Goal: Task Accomplishment & Management: Complete application form

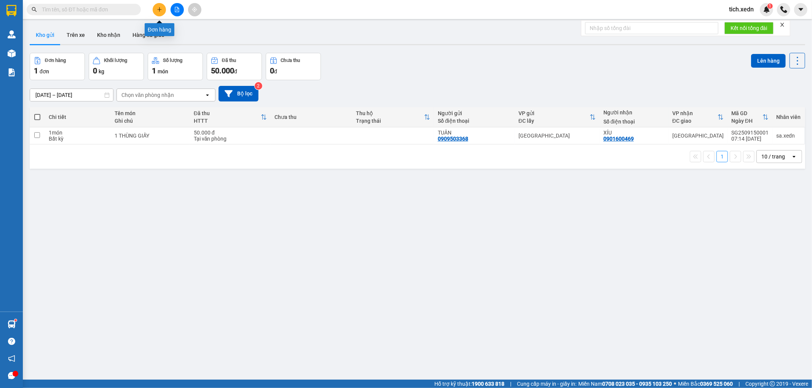
click at [161, 9] on icon "plus" at bounding box center [159, 9] width 4 height 0
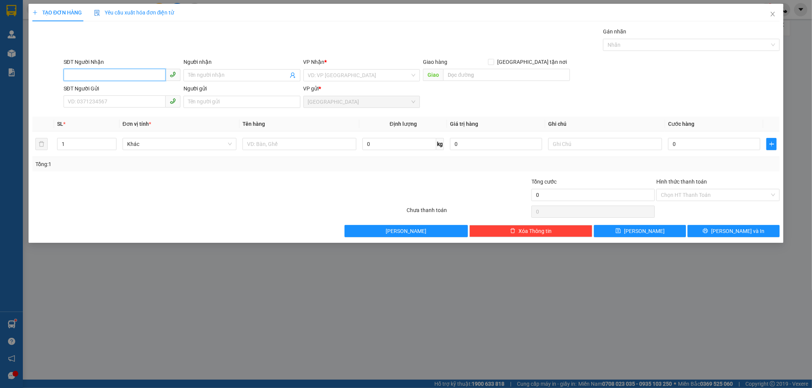
click at [92, 75] on input "SĐT Người Nhận" at bounding box center [115, 75] width 102 height 12
click at [88, 118] on div "0353246179 - THANH" at bounding box center [122, 115] width 108 height 8
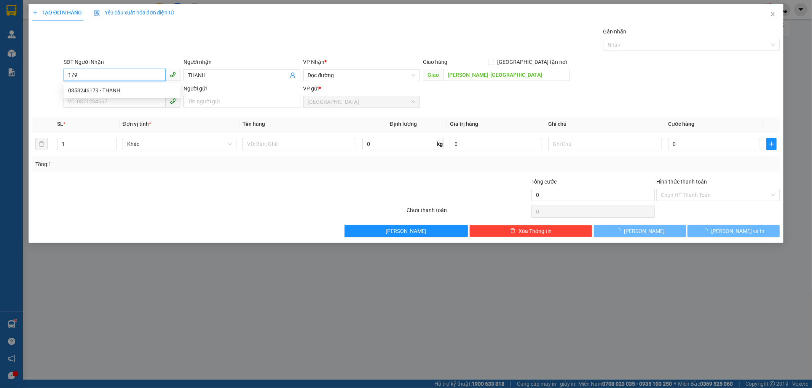
type input "0353246179"
type input "THANH"
type input "[PERSON_NAME]-[GEOGRAPHIC_DATA]"
type input "80.000"
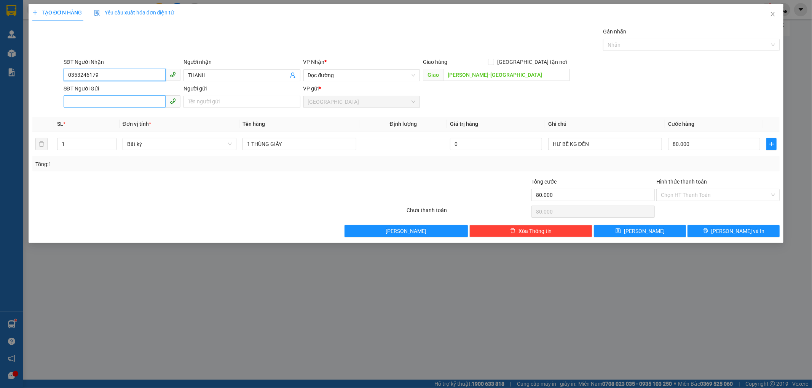
type input "0353246179"
click at [86, 104] on input "SĐT Người Gửi" at bounding box center [115, 102] width 102 height 12
click at [97, 132] on div "0934170839 - LONG" at bounding box center [122, 129] width 108 height 8
type input "0934170839"
type input "LONG"
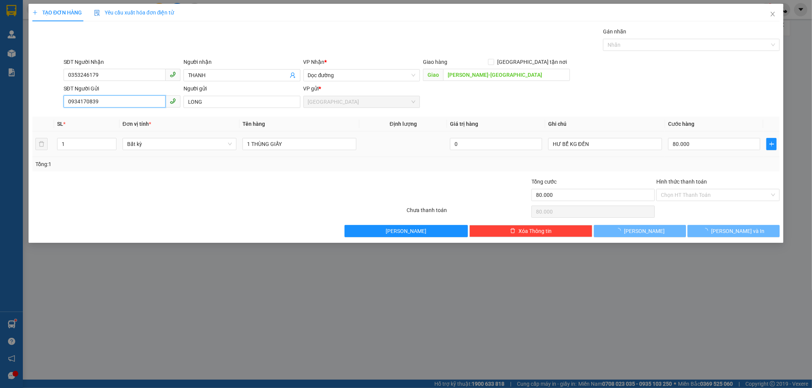
type input "100.000"
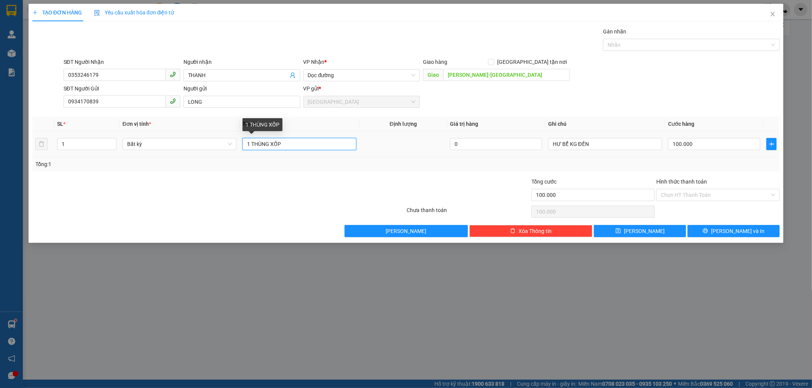
click at [285, 145] on input "1 THÙNG XỐP" at bounding box center [299, 144] width 114 height 12
type input "1 THÙNG GIẤY"
click at [701, 150] on input "100.000" at bounding box center [714, 144] width 92 height 12
type input "5"
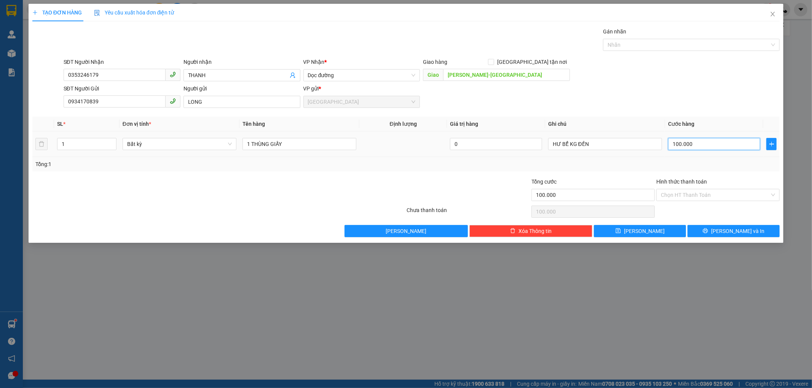
type input "5"
type input "50"
type input "50.000"
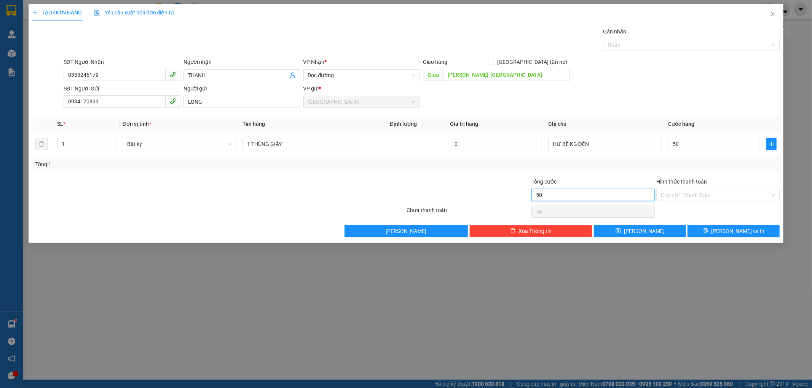
type input "50.000"
click at [602, 196] on input "50.000" at bounding box center [592, 195] width 123 height 12
click at [668, 196] on input "Hình thức thanh toán" at bounding box center [715, 194] width 109 height 11
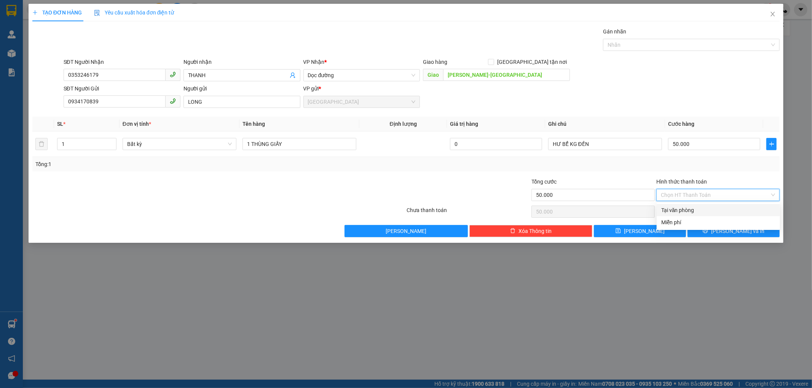
click at [673, 212] on div "Tại văn phòng" at bounding box center [718, 210] width 114 height 8
type input "0"
click at [700, 231] on button "[PERSON_NAME] và In" at bounding box center [733, 231] width 92 height 12
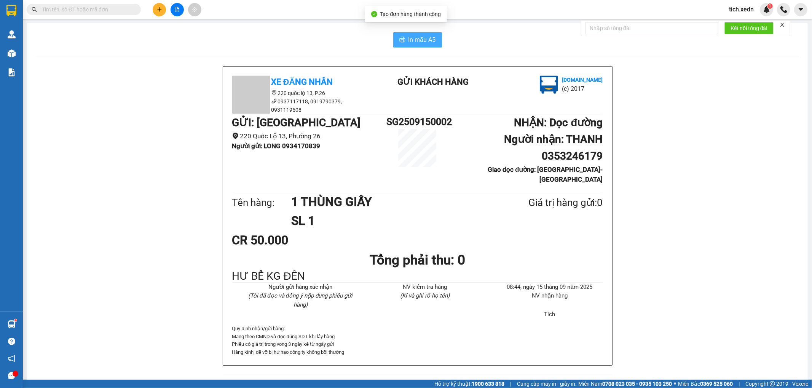
click at [408, 44] on span "In mẫu A5" at bounding box center [421, 40] width 27 height 10
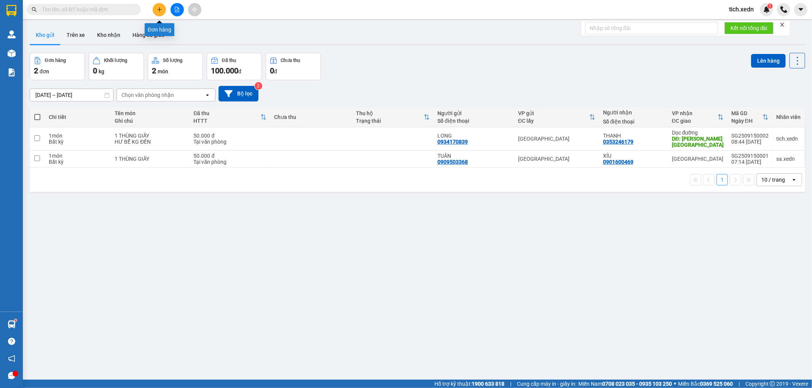
click at [159, 8] on icon "plus" at bounding box center [159, 9] width 0 height 4
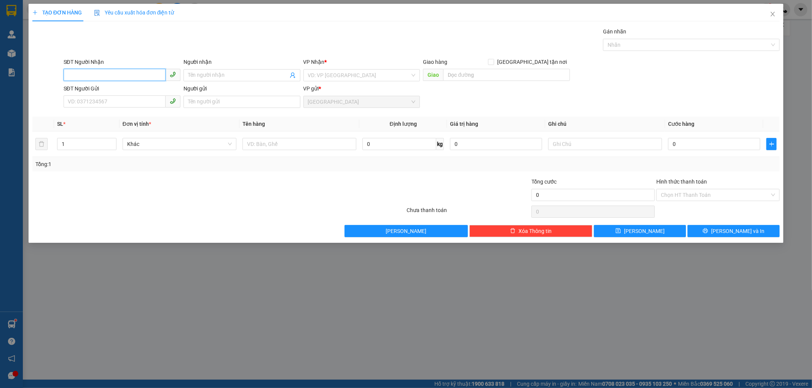
click at [110, 71] on input "SĐT Người Nhận" at bounding box center [115, 75] width 102 height 12
click at [102, 76] on input "SĐT Người Nhận" at bounding box center [115, 75] width 102 height 12
type input "0377746437"
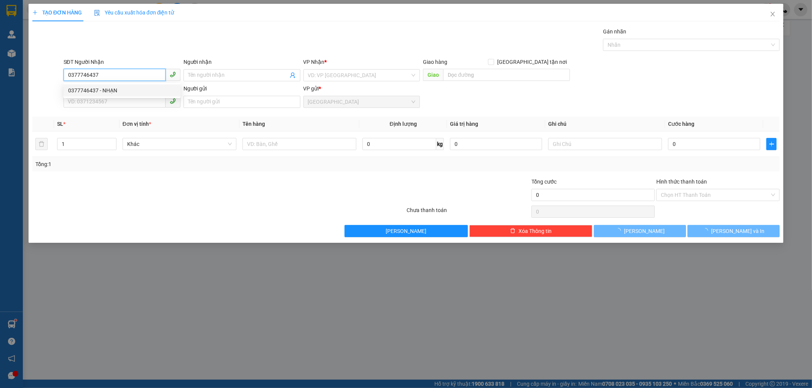
click at [116, 90] on div "0377746437 - NHẠN" at bounding box center [122, 90] width 108 height 8
type input "NHẠN"
type input "90.000"
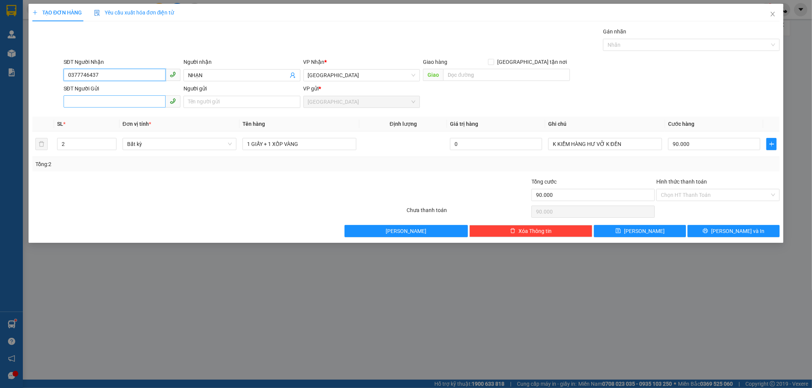
type input "0377746437"
click at [108, 105] on input "SĐT Người Gửi" at bounding box center [115, 102] width 102 height 12
type input "0903584633"
click at [81, 113] on div "0903584633 - TRIỀU" at bounding box center [122, 117] width 108 height 8
type input "TRIỀU"
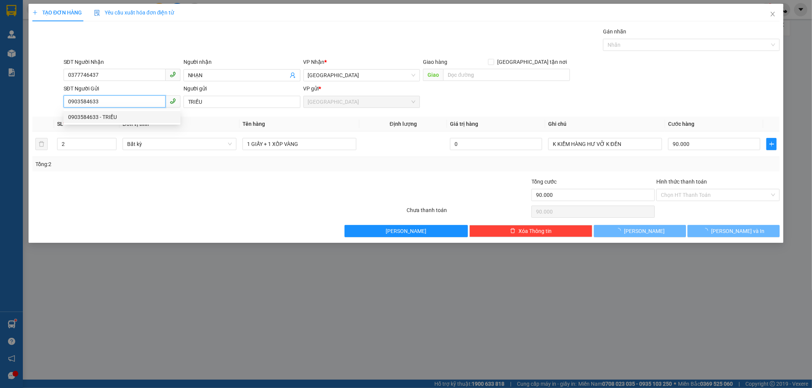
type input "50.000"
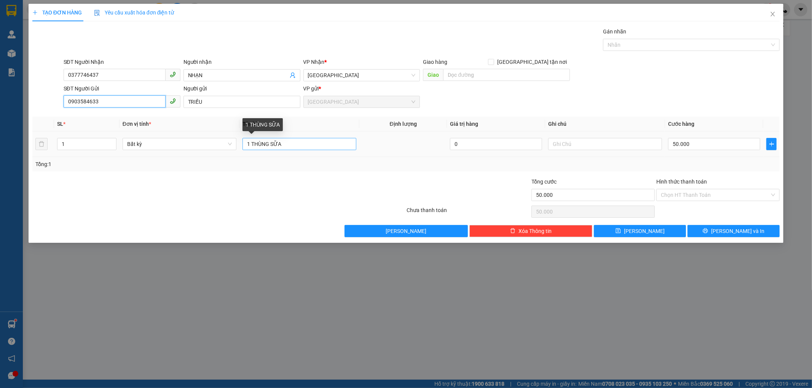
type input "0903584633"
click at [292, 148] on input "1 THÙNG SỮA" at bounding box center [299, 144] width 114 height 12
type input "1 THÙNG GIẤY"
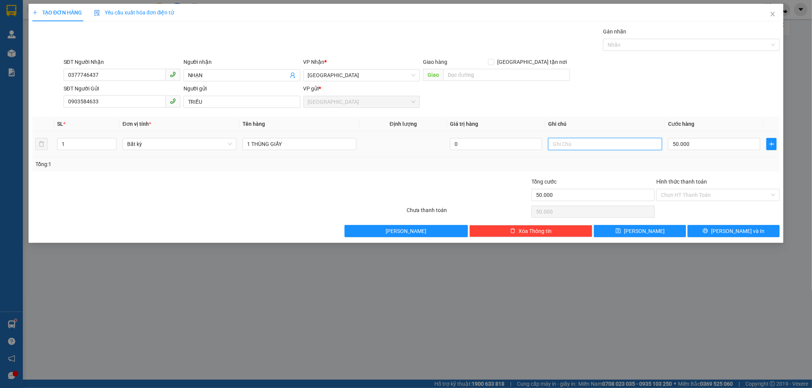
click at [568, 139] on input "text" at bounding box center [605, 144] width 114 height 12
type input "HƯ BỂ ĐỖ KG ĐỀN"
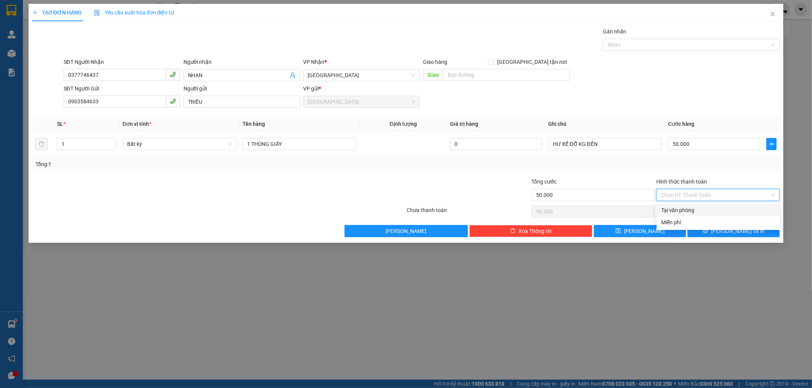
click at [689, 199] on input "Hình thức thanh toán" at bounding box center [715, 194] width 109 height 11
drag, startPoint x: 690, startPoint y: 207, endPoint x: 690, endPoint y: 214, distance: 7.6
click at [690, 207] on div "Tại văn phòng" at bounding box center [718, 210] width 114 height 8
type input "0"
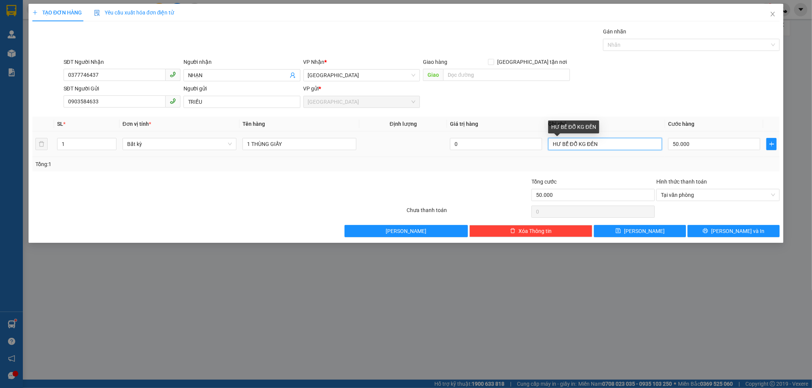
click at [610, 143] on input "HƯ BỂ ĐỖ KG ĐỀN" at bounding box center [605, 144] width 114 height 12
type input "HƯ BỂ ĐỖ KG ĐỀN CK CHỊ SA"
click at [706, 231] on button "[PERSON_NAME] và In" at bounding box center [733, 231] width 92 height 12
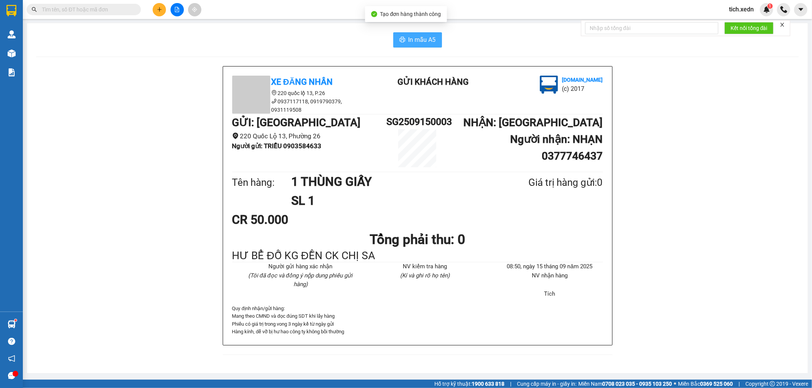
click at [429, 42] on span "In mẫu A5" at bounding box center [421, 40] width 27 height 10
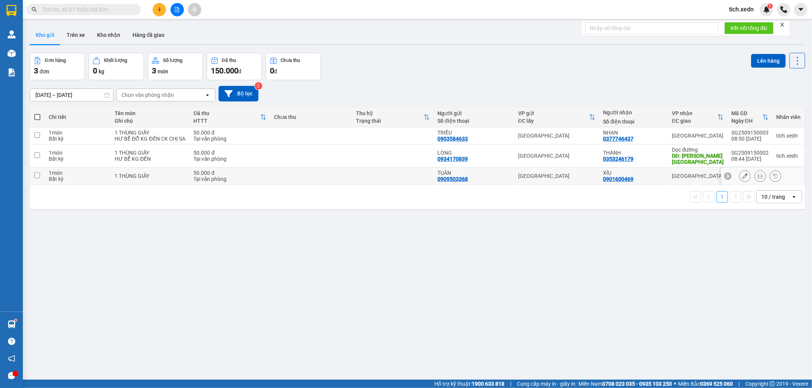
click at [41, 178] on td at bounding box center [37, 176] width 15 height 17
checkbox input "true"
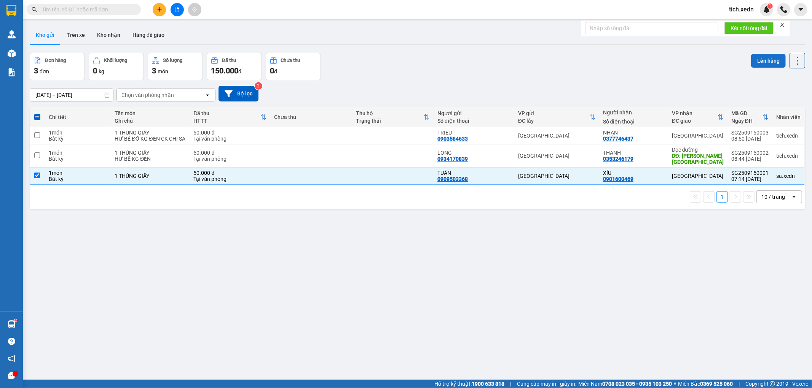
click at [752, 59] on button "Lên hàng" at bounding box center [768, 61] width 35 height 14
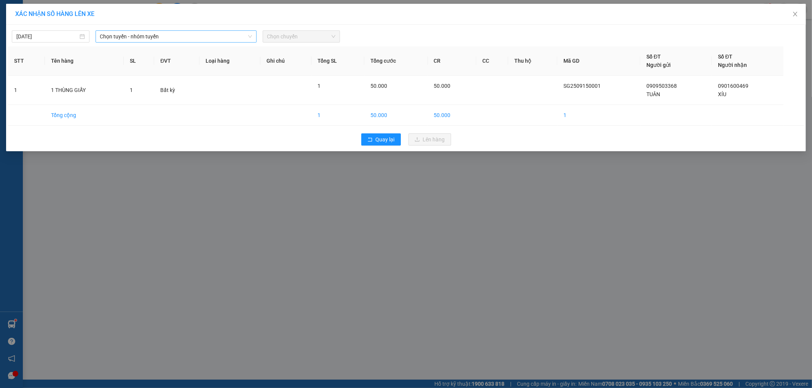
click at [123, 37] on span "Chọn tuyến - nhóm tuyến" at bounding box center [176, 36] width 152 height 11
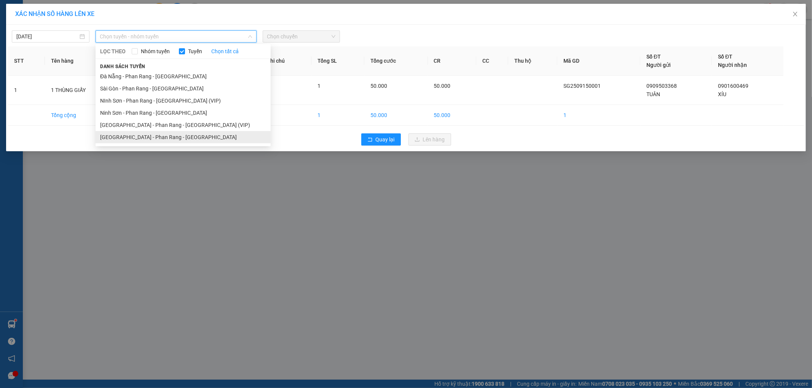
click at [116, 140] on li "[GEOGRAPHIC_DATA] - Phan Rang - [GEOGRAPHIC_DATA]" at bounding box center [183, 137] width 175 height 12
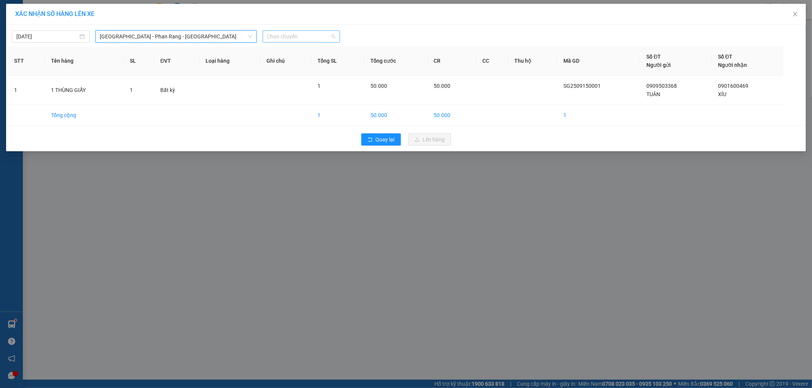
click at [299, 37] on span "Chọn chuyến" at bounding box center [301, 36] width 68 height 11
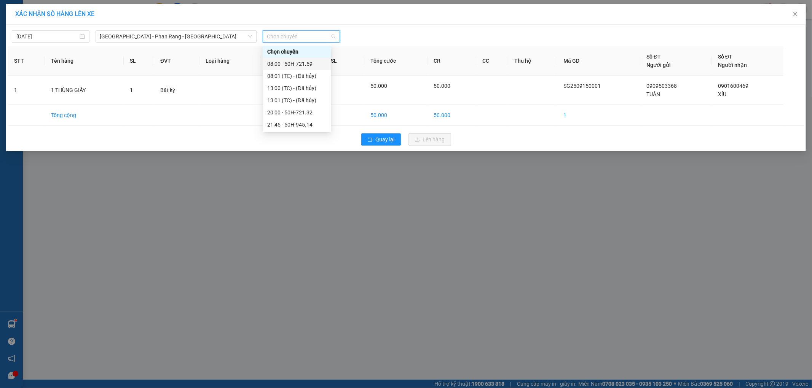
click at [291, 64] on div "08:00 - 50H-721.59" at bounding box center [296, 64] width 59 height 8
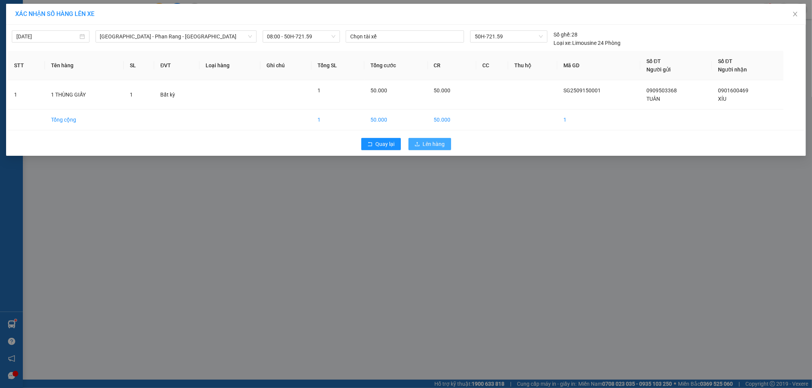
click at [437, 147] on span "Lên hàng" at bounding box center [434, 144] width 22 height 8
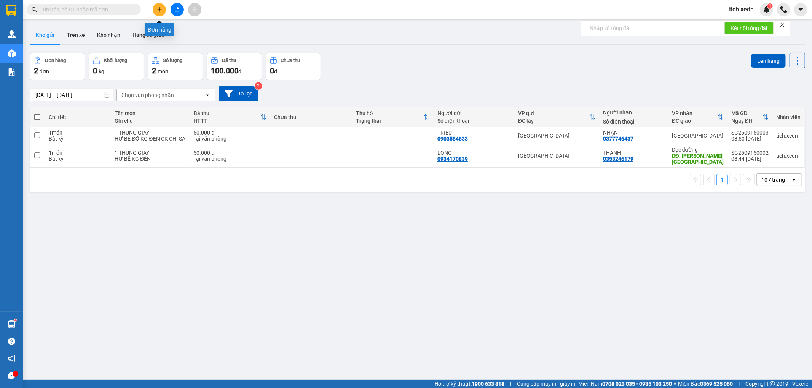
click at [161, 4] on button at bounding box center [159, 9] width 13 height 13
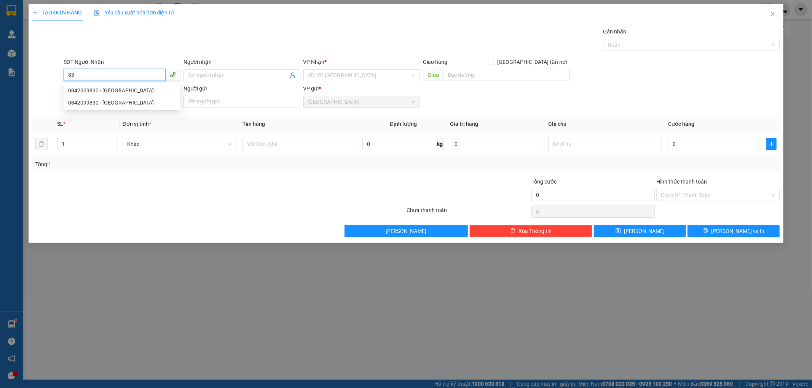
type input "8"
type input "0375079830"
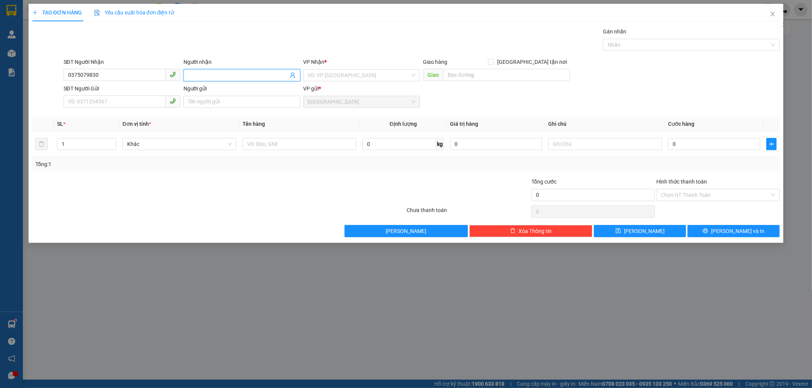
click at [250, 77] on input "Người nhận" at bounding box center [238, 75] width 100 height 8
type input "LƯỢNG"
click at [466, 75] on input "text" at bounding box center [506, 75] width 127 height 12
type input "[GEOGRAPHIC_DATA]"
click at [88, 145] on input "1" at bounding box center [86, 144] width 59 height 11
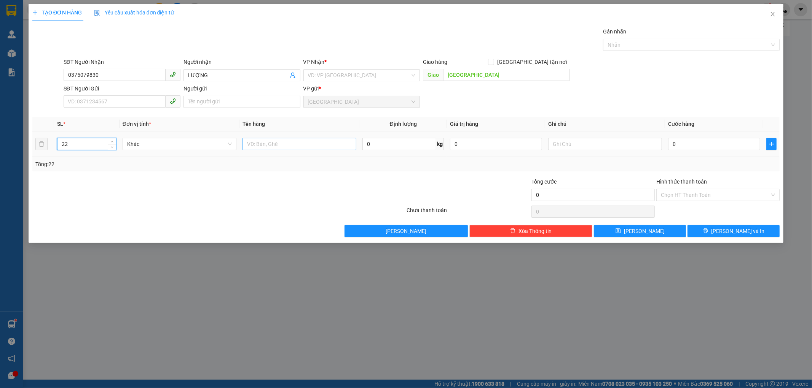
type input "22"
click at [252, 147] on input "text" at bounding box center [299, 144] width 114 height 12
type input "22 BAO SẦU"
click at [669, 148] on input "0" at bounding box center [714, 144] width 92 height 12
type input "3"
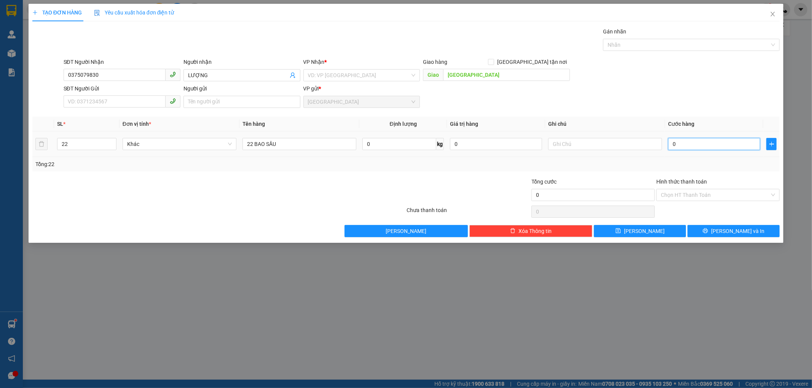
type input "3"
type input "30"
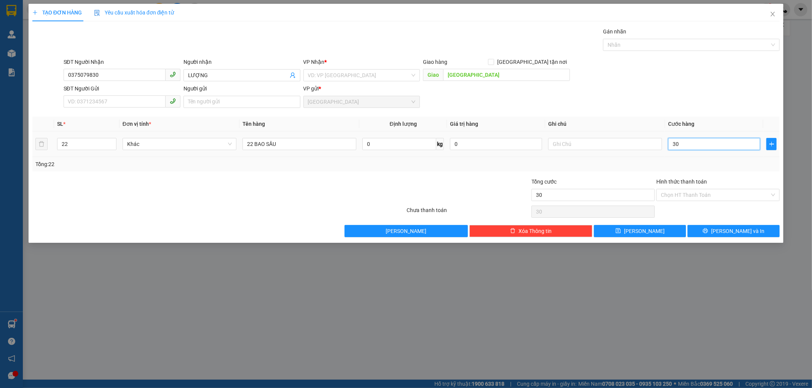
type input "300"
type input "3.000"
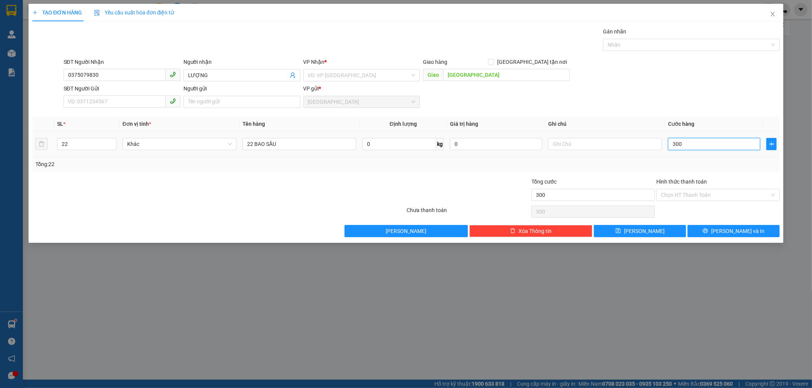
type input "3.000"
type input "3.000.000"
click at [586, 199] on input "3.000.000" at bounding box center [592, 195] width 123 height 12
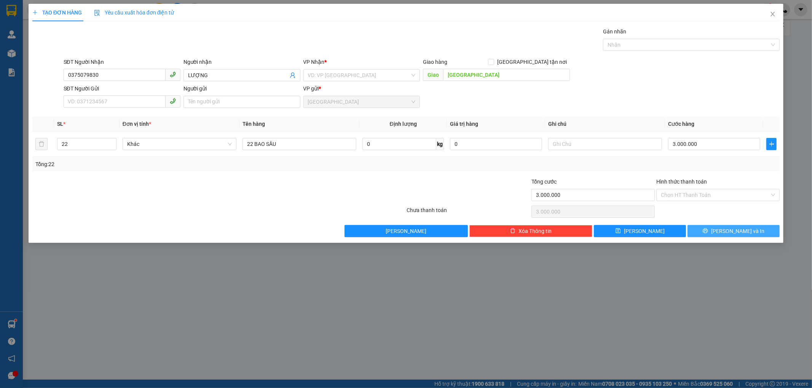
click at [693, 231] on button "[PERSON_NAME] và In" at bounding box center [733, 231] width 92 height 12
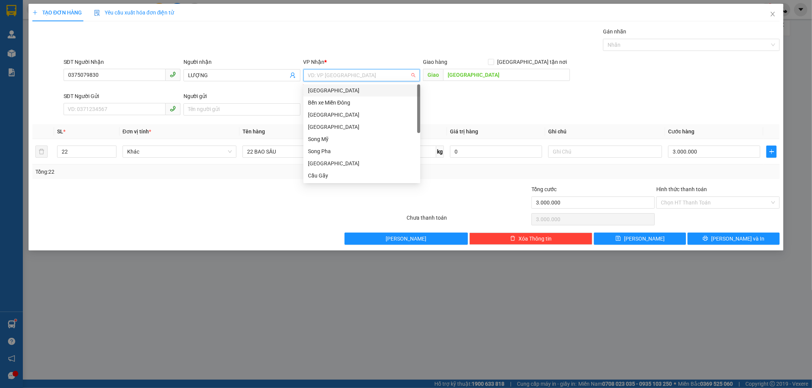
click at [337, 79] on input "search" at bounding box center [359, 75] width 102 height 11
click at [322, 88] on div "[GEOGRAPHIC_DATA]" at bounding box center [362, 90] width 108 height 8
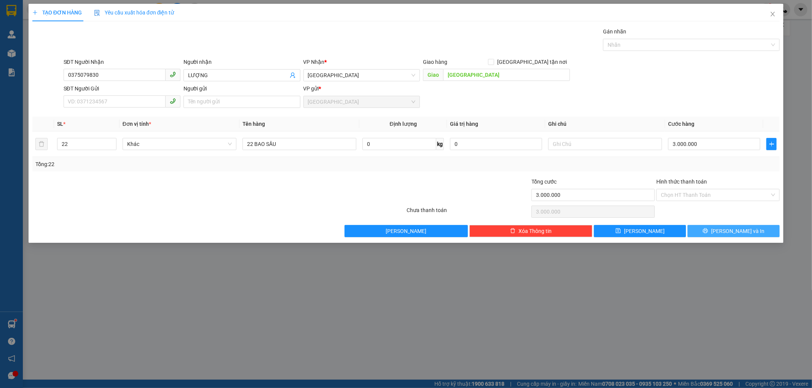
click at [702, 231] on button "[PERSON_NAME] và In" at bounding box center [733, 231] width 92 height 12
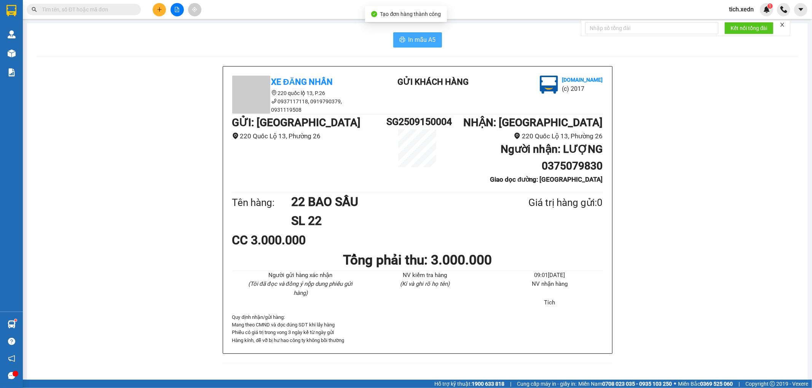
click at [416, 36] on span "In mẫu A5" at bounding box center [421, 40] width 27 height 10
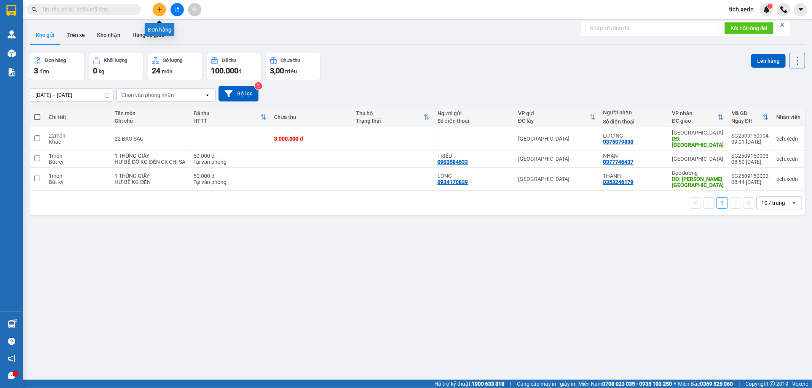
click at [157, 6] on button at bounding box center [159, 9] width 13 height 13
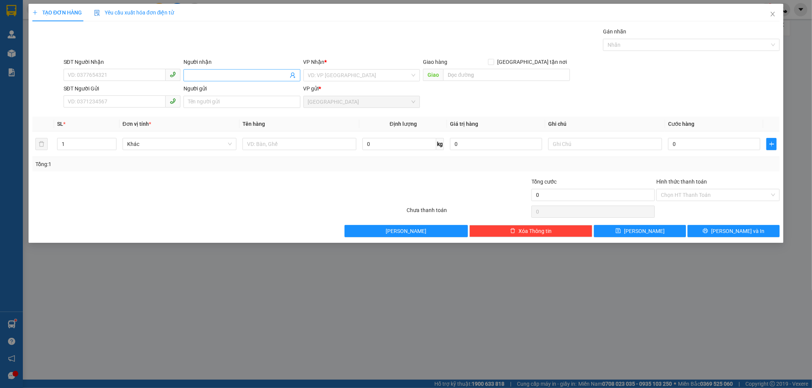
click at [200, 76] on input "Người nhận" at bounding box center [238, 75] width 100 height 8
type input "[PERSON_NAME]"
click at [325, 78] on input "search" at bounding box center [359, 75] width 102 height 11
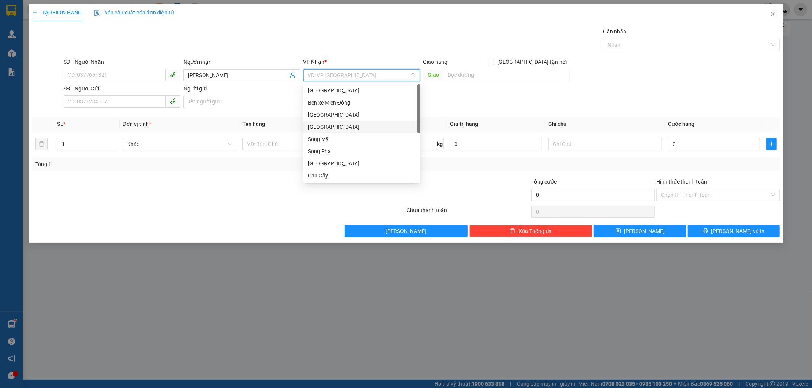
click at [325, 127] on div "[GEOGRAPHIC_DATA]" at bounding box center [362, 127] width 108 height 8
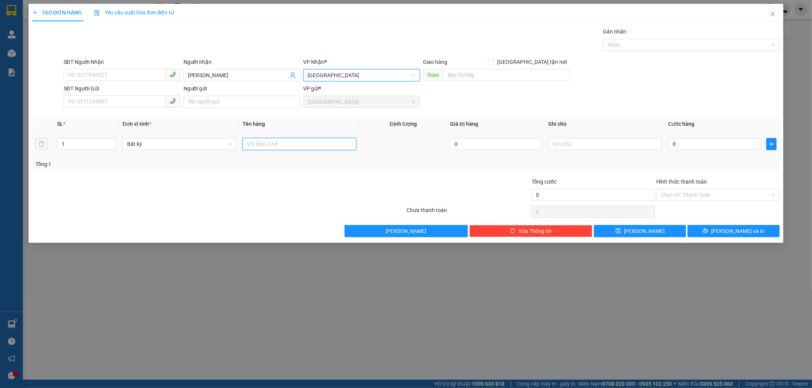
click at [291, 149] on input "text" at bounding box center [299, 144] width 114 height 12
type input "1 TÚM BÚN"
click at [670, 142] on input "0" at bounding box center [714, 144] width 92 height 12
type input "5"
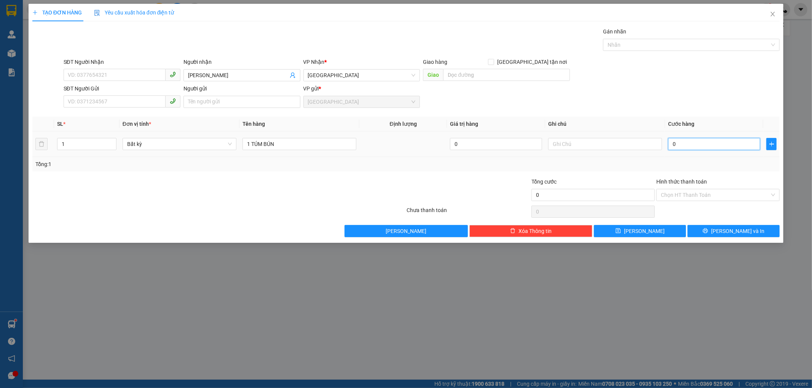
type input "5"
type input "50"
type input "50.000"
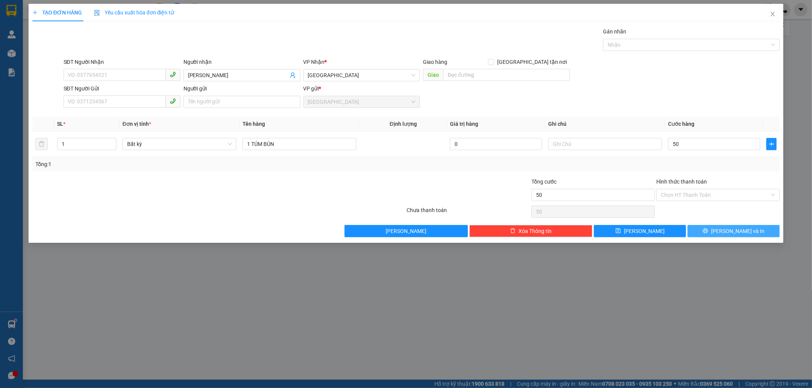
type input "50.000"
click at [737, 225] on button "[PERSON_NAME] và In" at bounding box center [733, 231] width 92 height 12
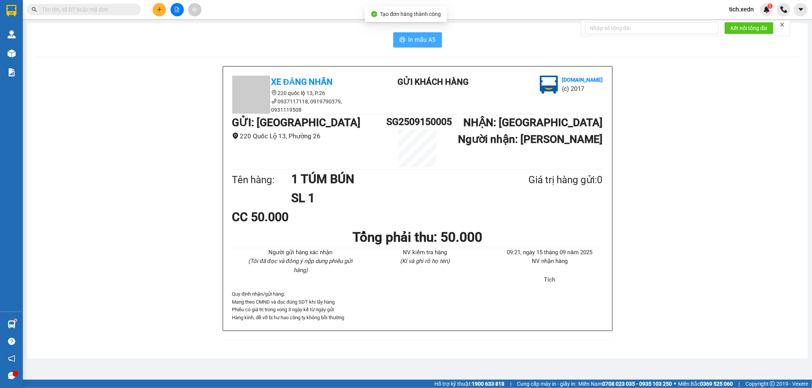
click at [416, 44] on span "In mẫu A5" at bounding box center [421, 40] width 27 height 10
